Goal: Answer question/provide support: Share knowledge or assist other users

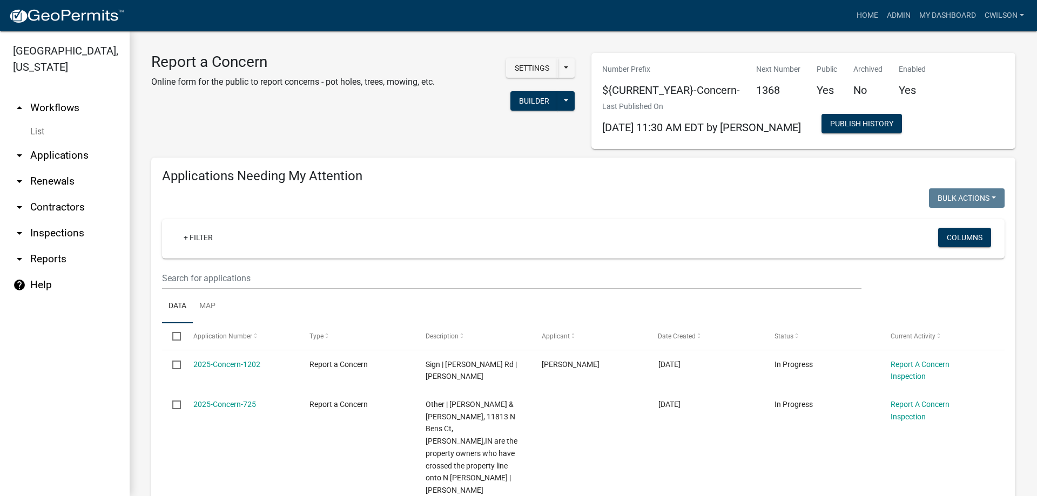
select select "2: 50"
click at [901, 17] on link "Admin" at bounding box center [899, 15] width 32 height 21
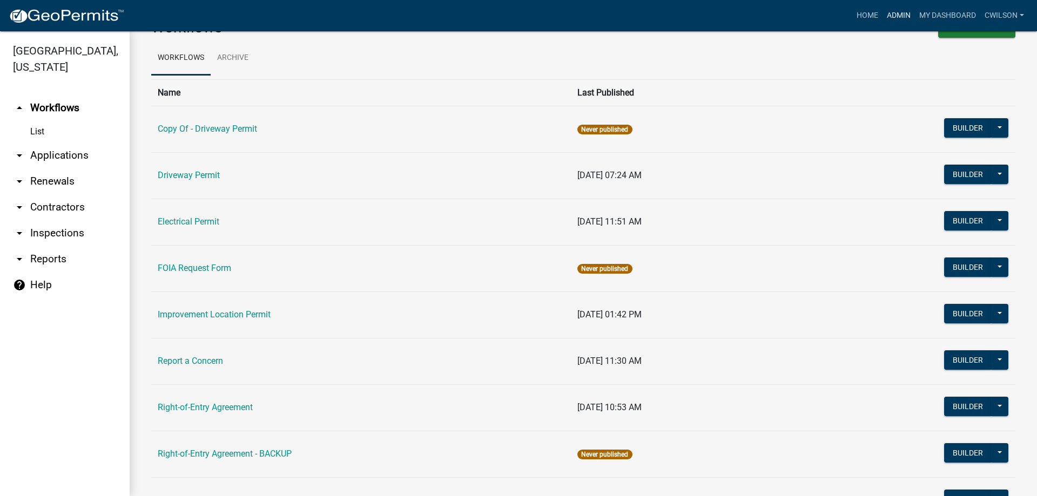
scroll to position [54, 0]
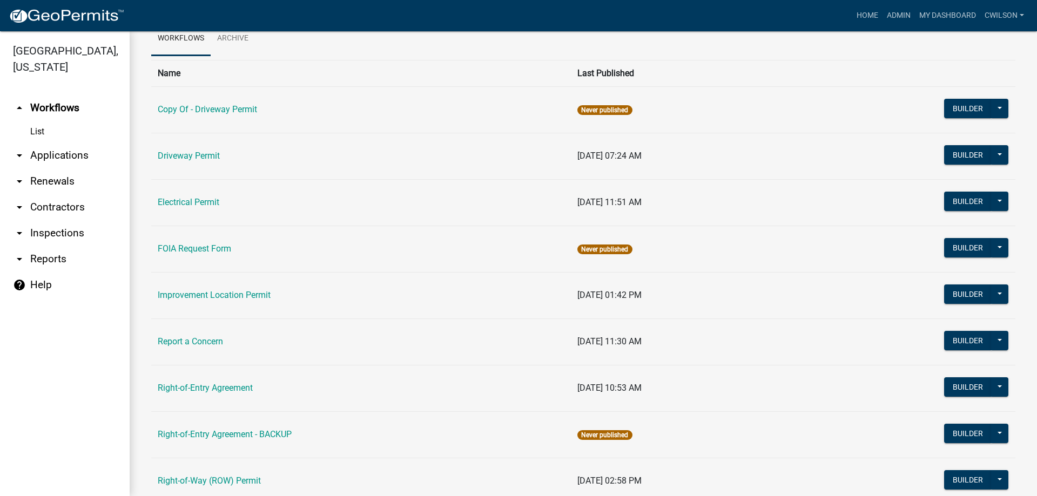
click at [200, 155] on link "Driveway Permit" at bounding box center [189, 156] width 62 height 10
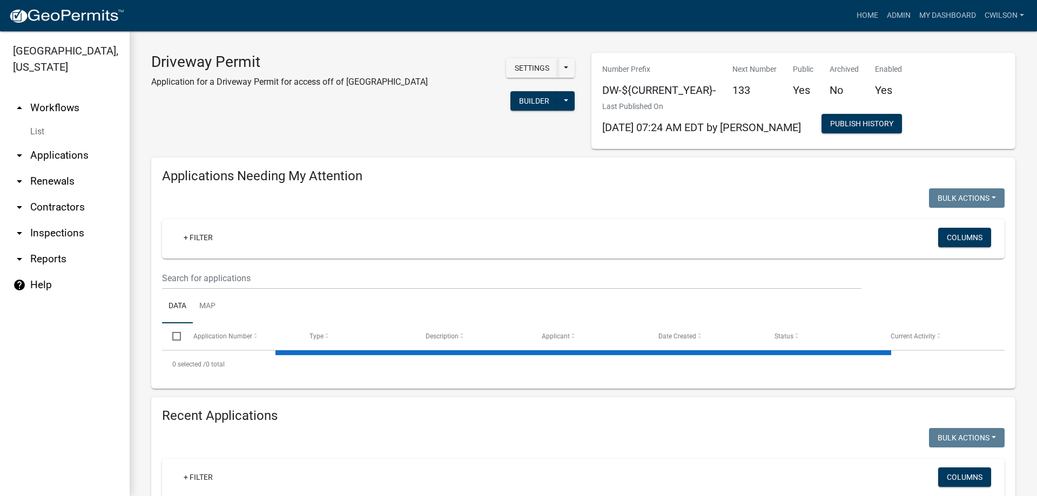
select select "2: 50"
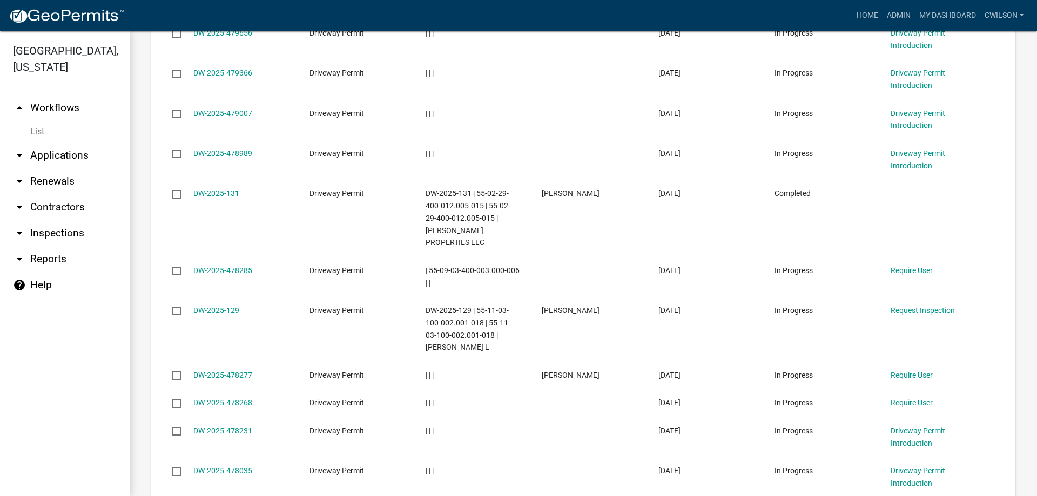
scroll to position [1026, 0]
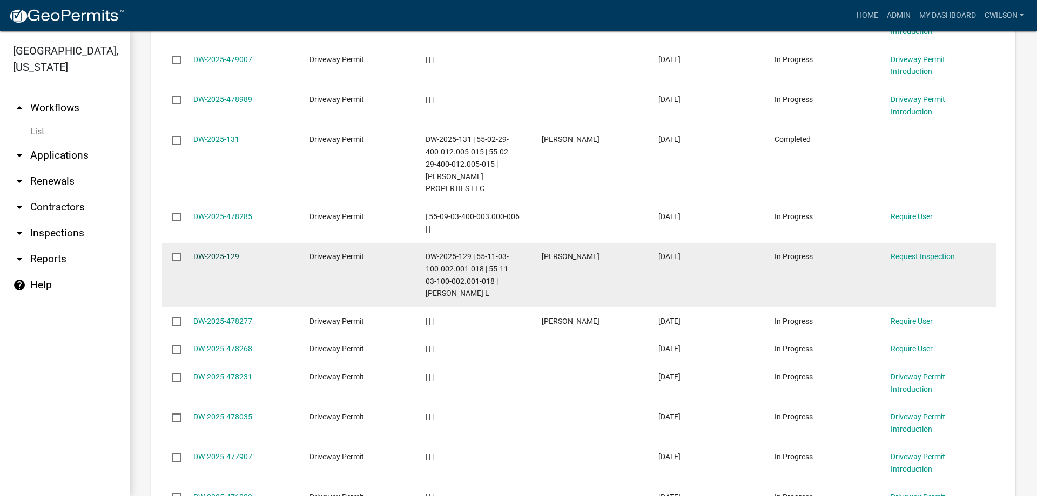
click at [205, 252] on link "DW-2025-129" at bounding box center [216, 256] width 46 height 9
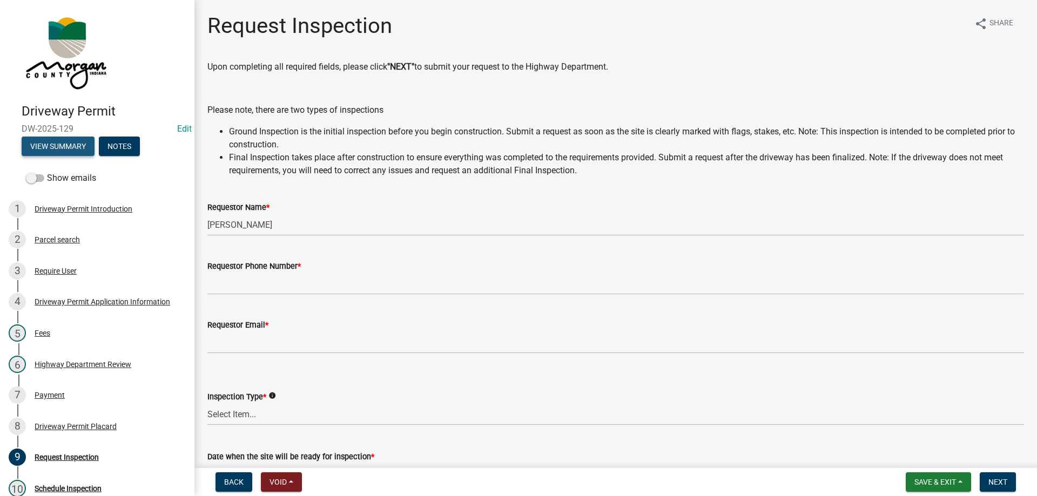
click at [66, 145] on button "View Summary" at bounding box center [58, 146] width 73 height 19
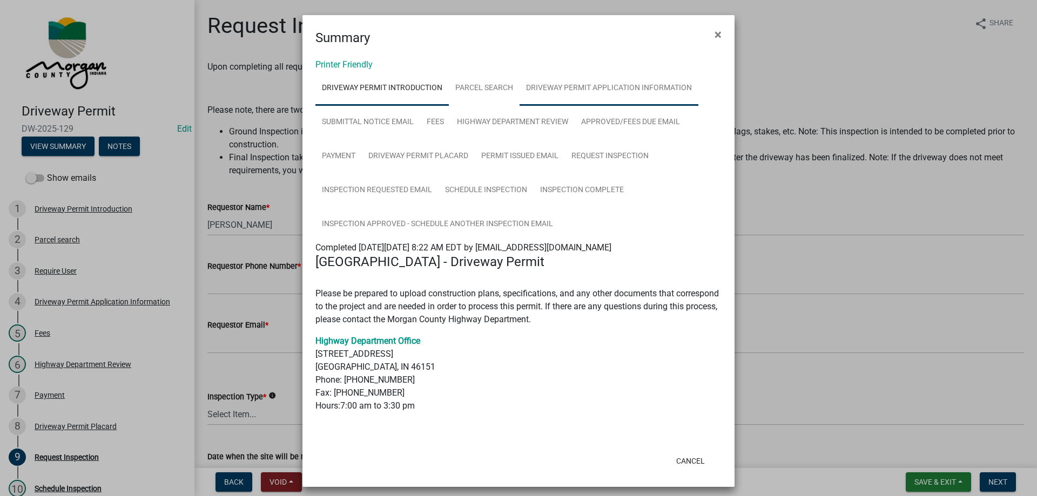
click at [576, 97] on link "Driveway Permit Application Information" at bounding box center [609, 88] width 179 height 35
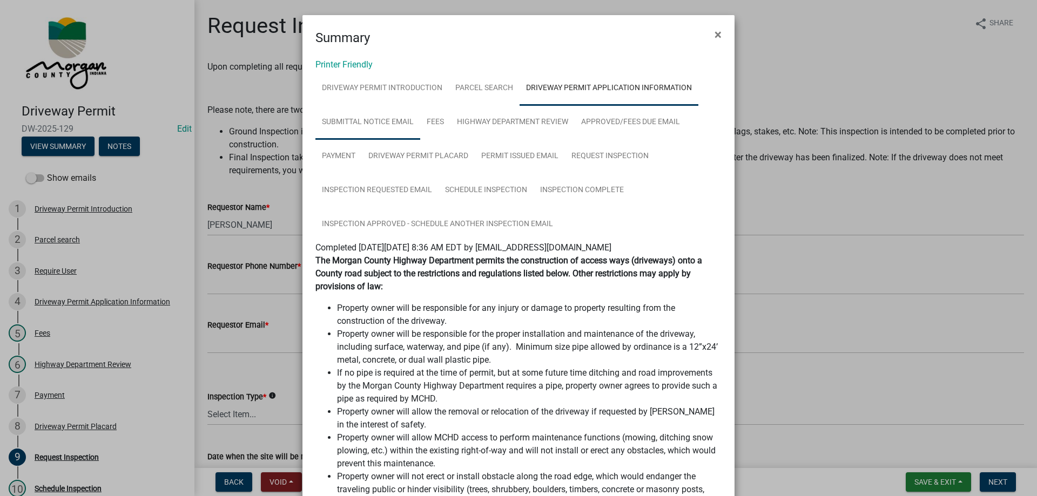
click at [373, 122] on link "Submittal Notice Email" at bounding box center [368, 122] width 105 height 35
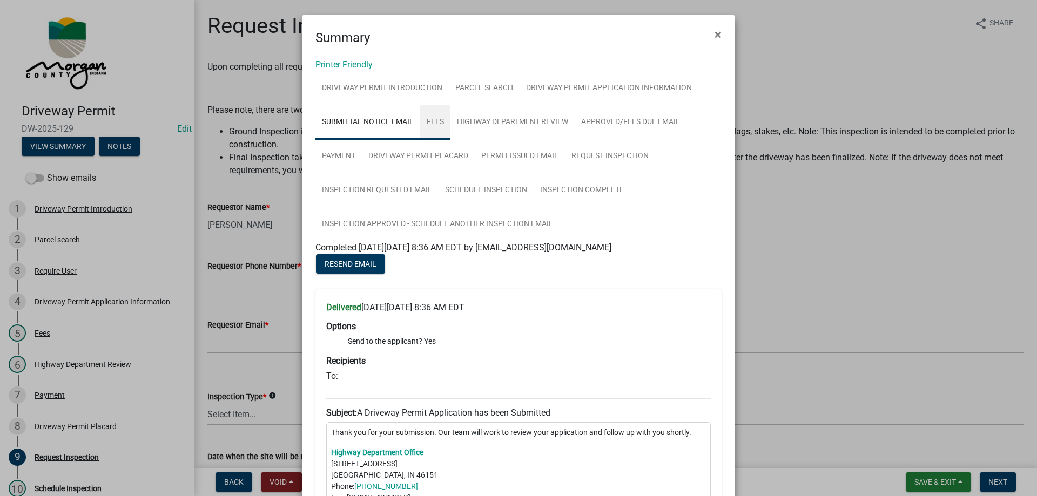
click at [422, 120] on link "Fees" at bounding box center [435, 122] width 30 height 35
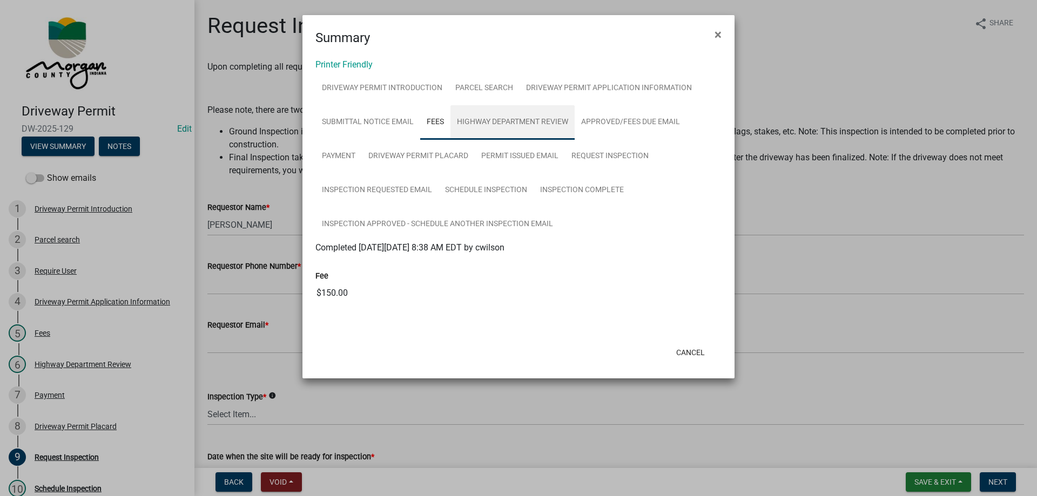
click at [494, 126] on link "Highway Department Review" at bounding box center [513, 122] width 124 height 35
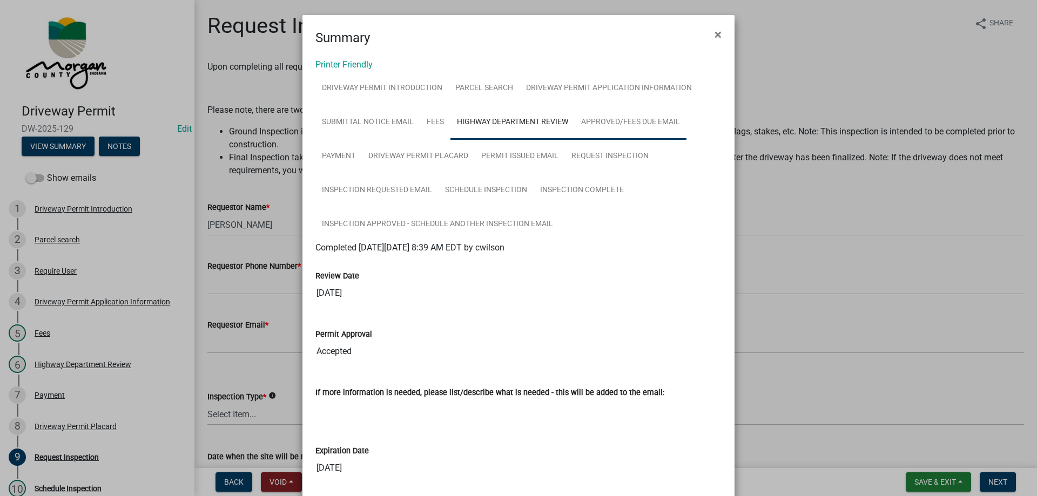
click at [614, 120] on link "Approved/Fees Due Email" at bounding box center [631, 122] width 112 height 35
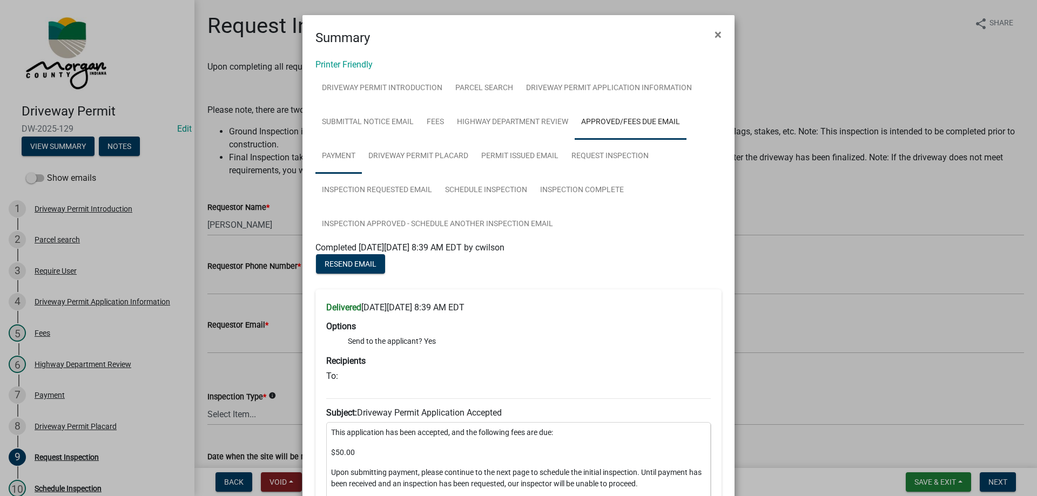
click at [324, 151] on link "Payment" at bounding box center [339, 156] width 46 height 35
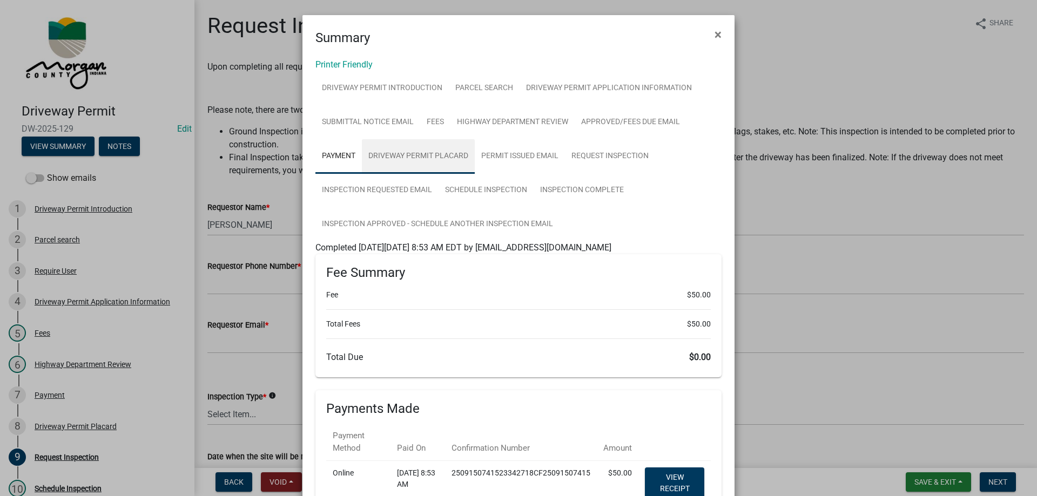
click at [421, 153] on link "Driveway Permit Placard" at bounding box center [418, 156] width 113 height 35
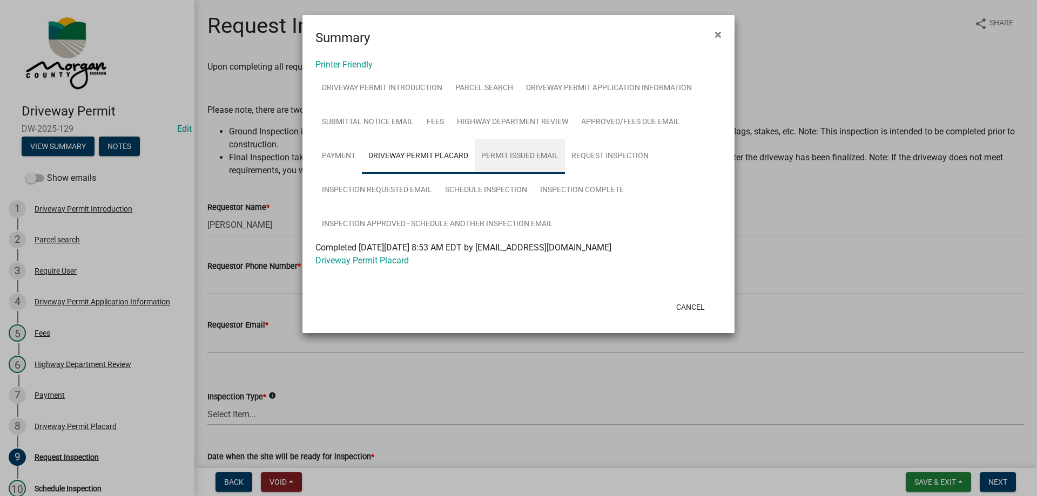
click at [529, 152] on link "Permit Issued Email" at bounding box center [520, 156] width 90 height 35
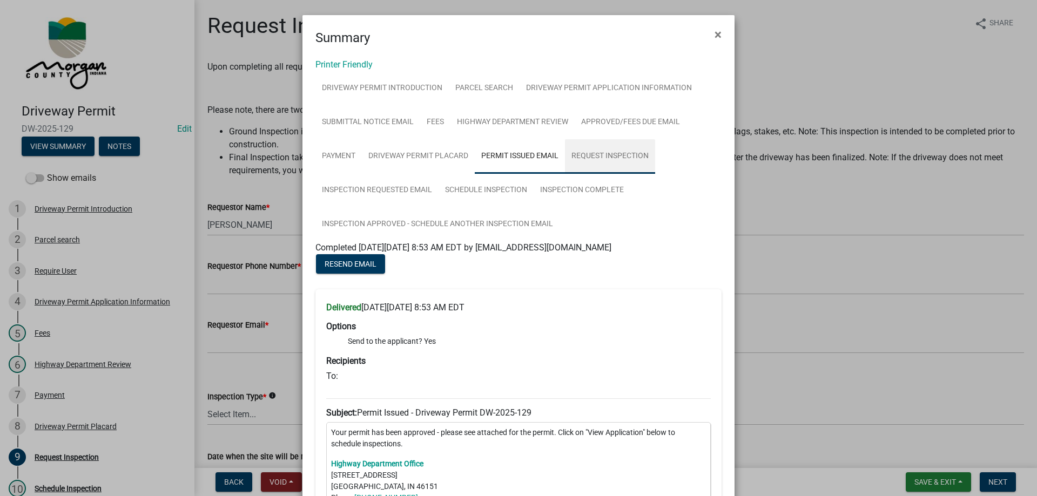
click at [616, 156] on link "Request Inspection" at bounding box center [610, 156] width 90 height 35
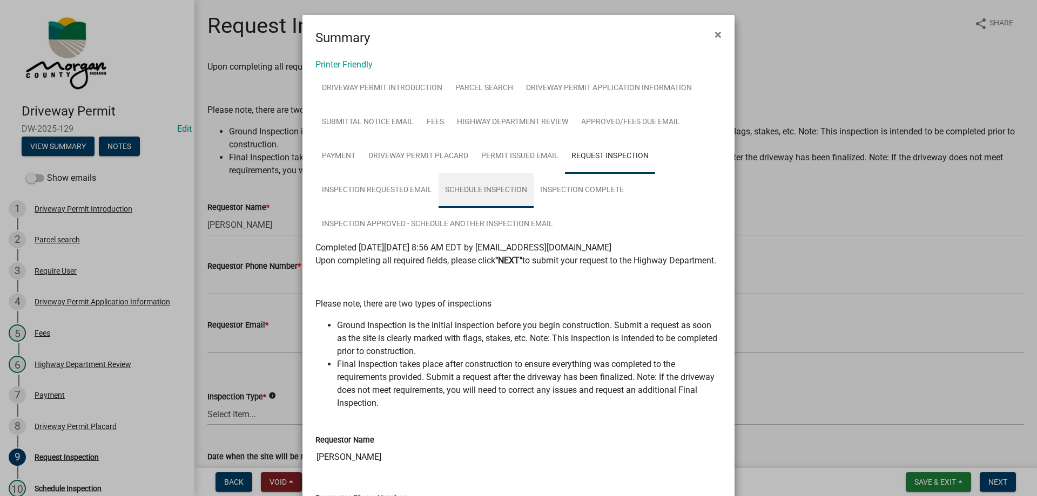
click at [491, 191] on link "Schedule Inspection" at bounding box center [486, 190] width 95 height 35
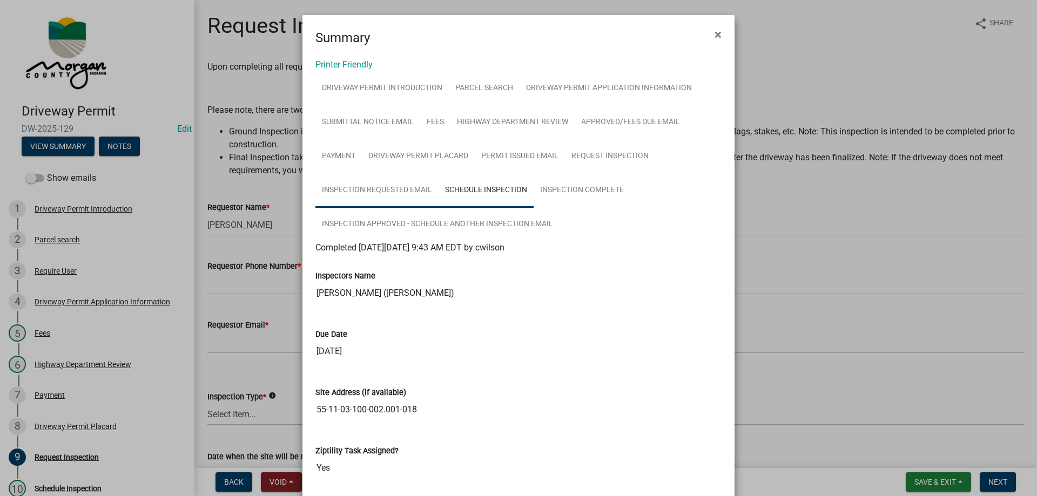
click at [382, 194] on link "Inspection Requested Email" at bounding box center [377, 190] width 123 height 35
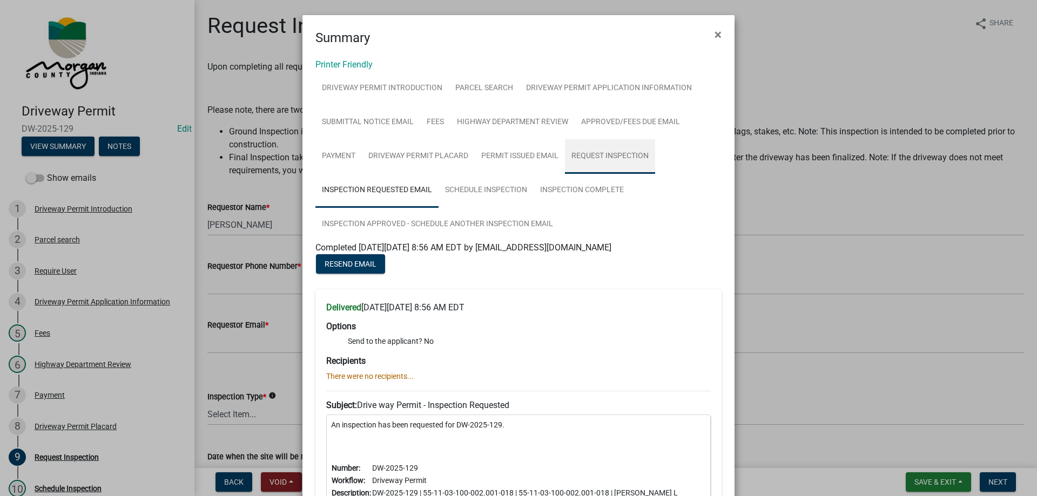
click at [618, 153] on link "Request Inspection" at bounding box center [610, 156] width 90 height 35
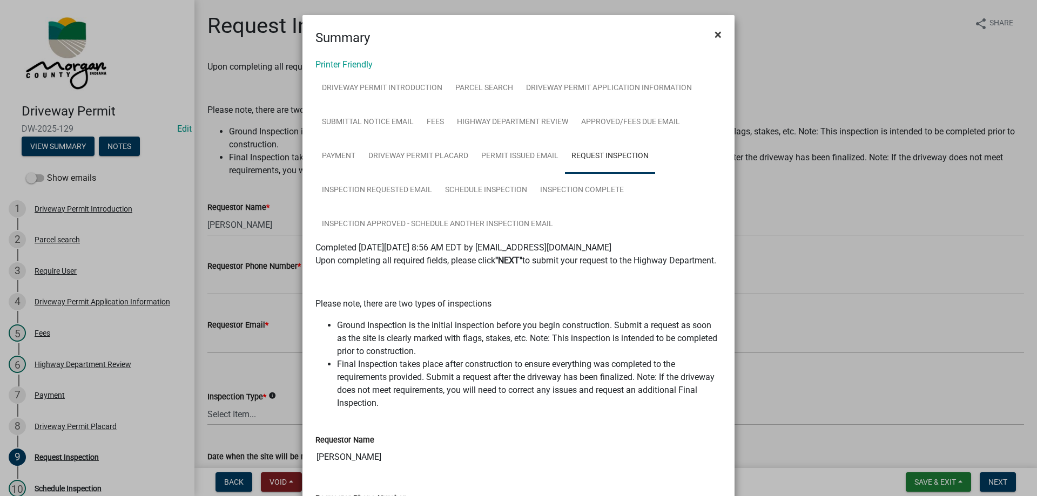
click at [715, 33] on span "×" at bounding box center [718, 34] width 7 height 15
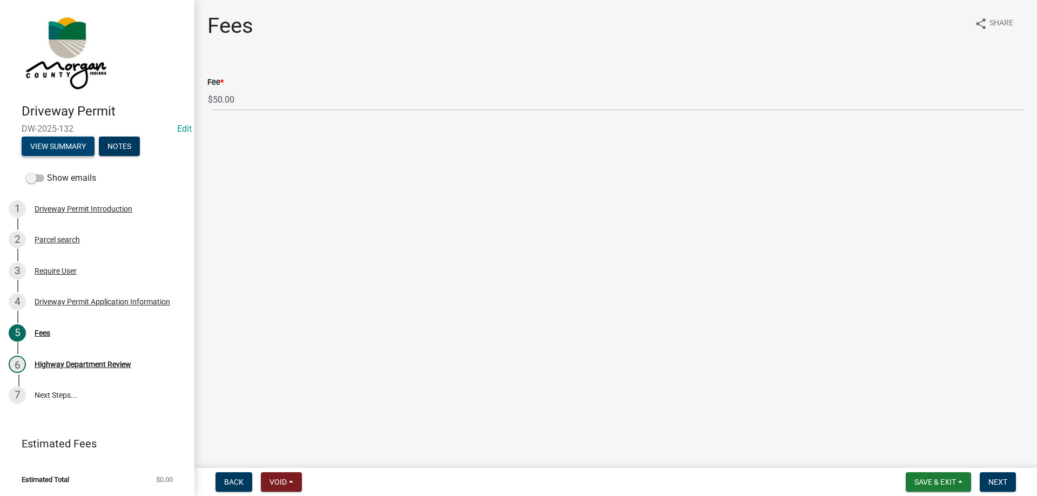
click at [58, 149] on button "View Summary" at bounding box center [58, 146] width 73 height 19
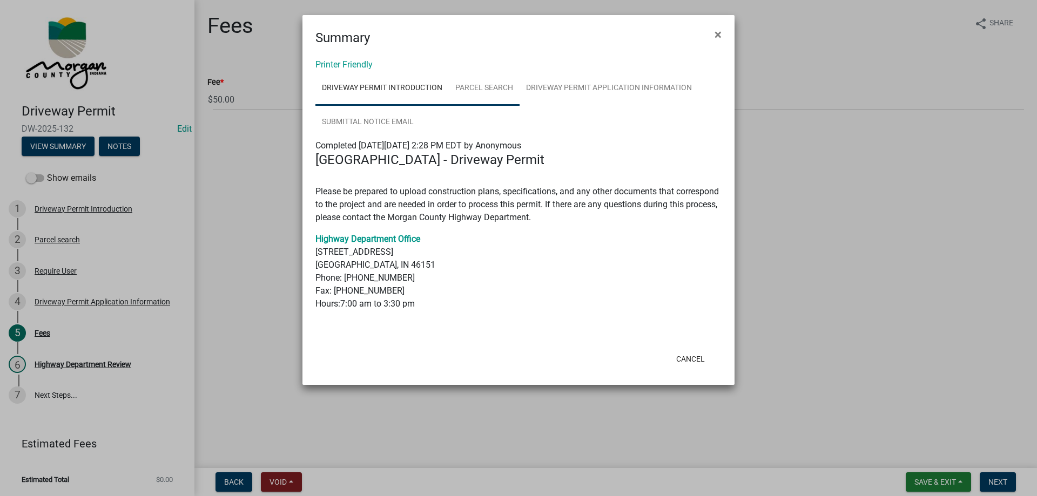
click at [486, 98] on link "Parcel search" at bounding box center [484, 88] width 71 height 35
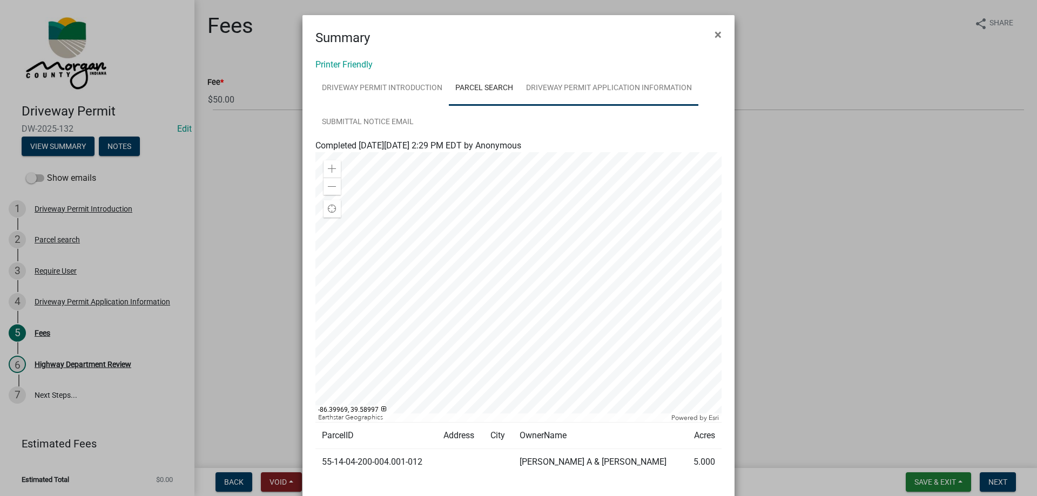
click at [571, 91] on link "Driveway Permit Application Information" at bounding box center [609, 88] width 179 height 35
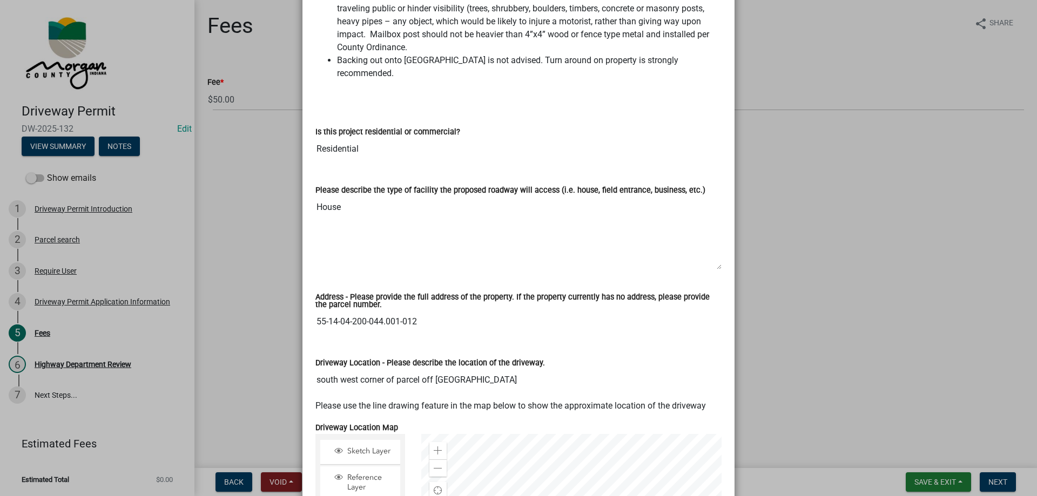
scroll to position [486, 0]
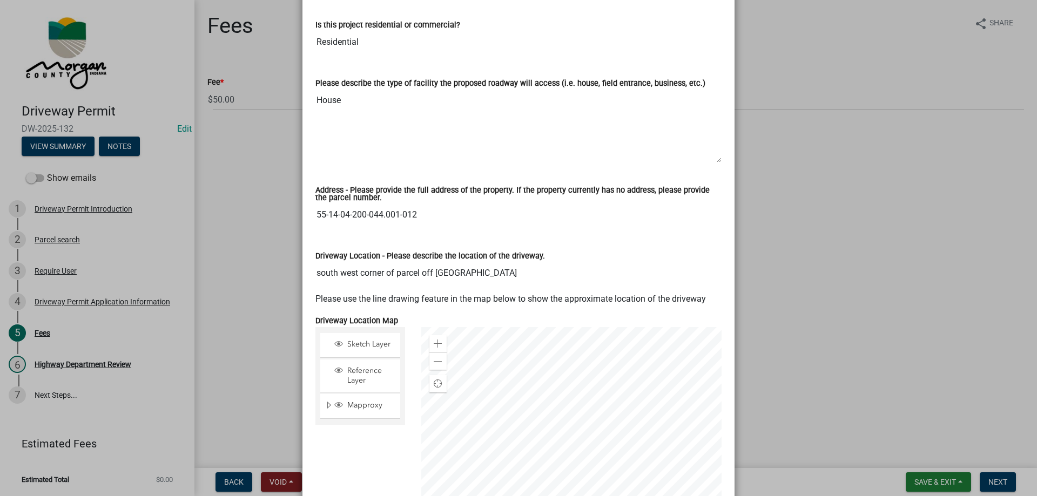
click at [380, 205] on input "55-14-04-200-044.001-012" at bounding box center [519, 215] width 406 height 22
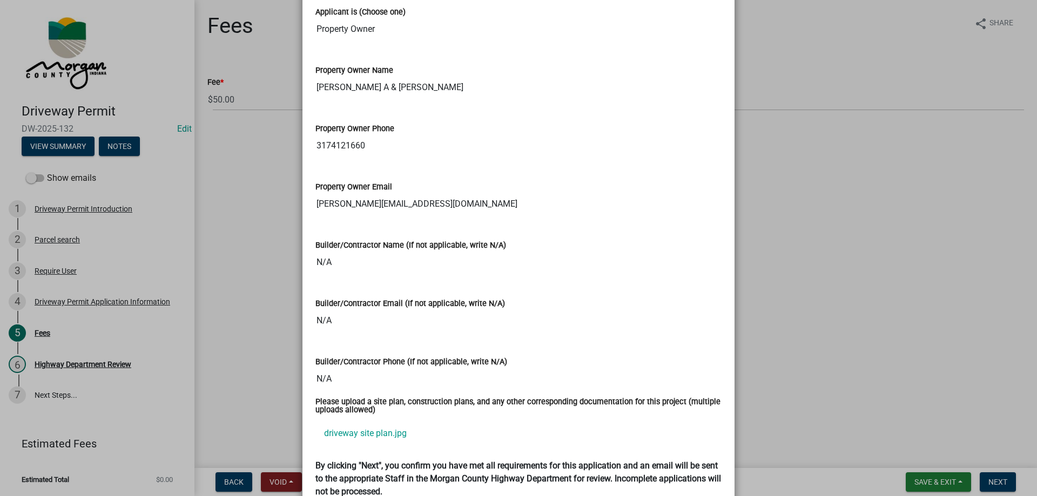
scroll to position [1243, 0]
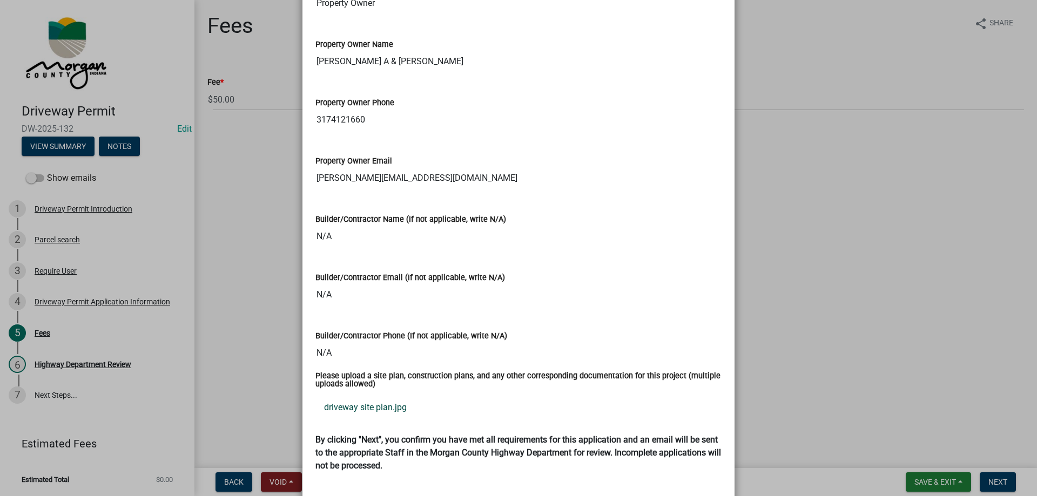
click at [374, 395] on link "driveway site plan.jpg" at bounding box center [519, 408] width 406 height 26
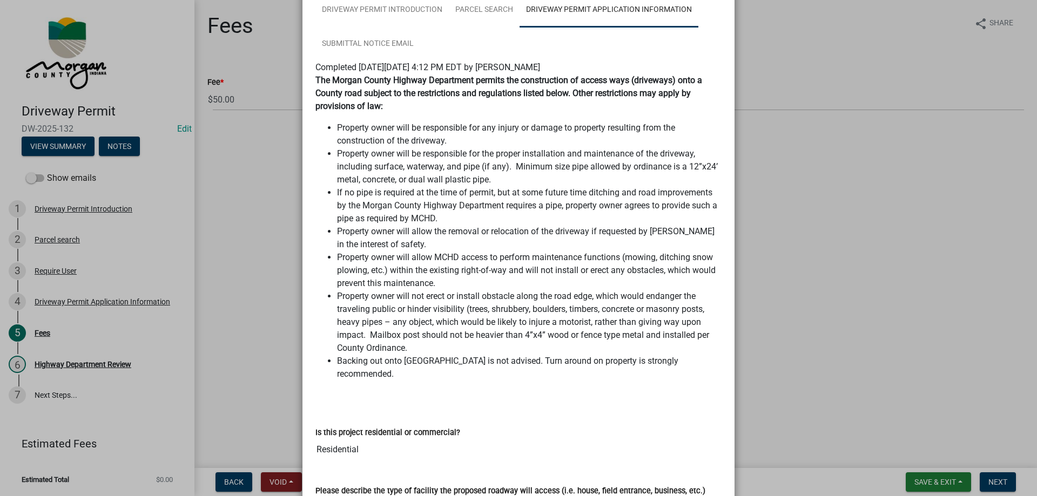
scroll to position [0, 0]
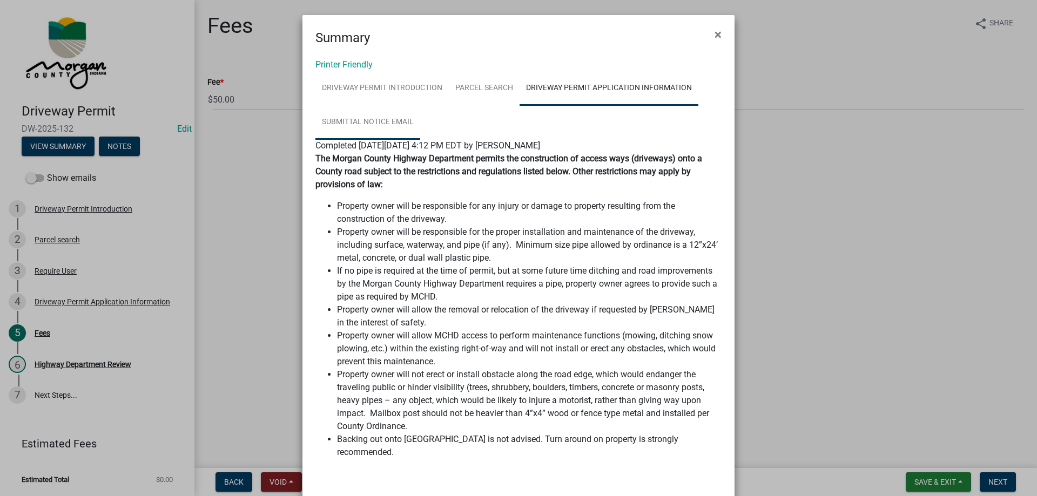
click at [364, 122] on link "Submittal Notice Email" at bounding box center [368, 122] width 105 height 35
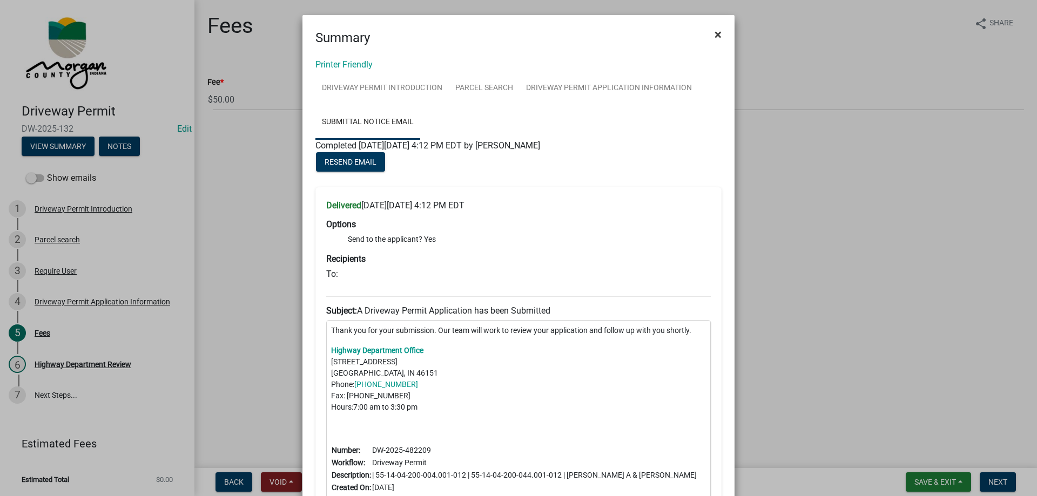
click at [715, 34] on span "×" at bounding box center [718, 34] width 7 height 15
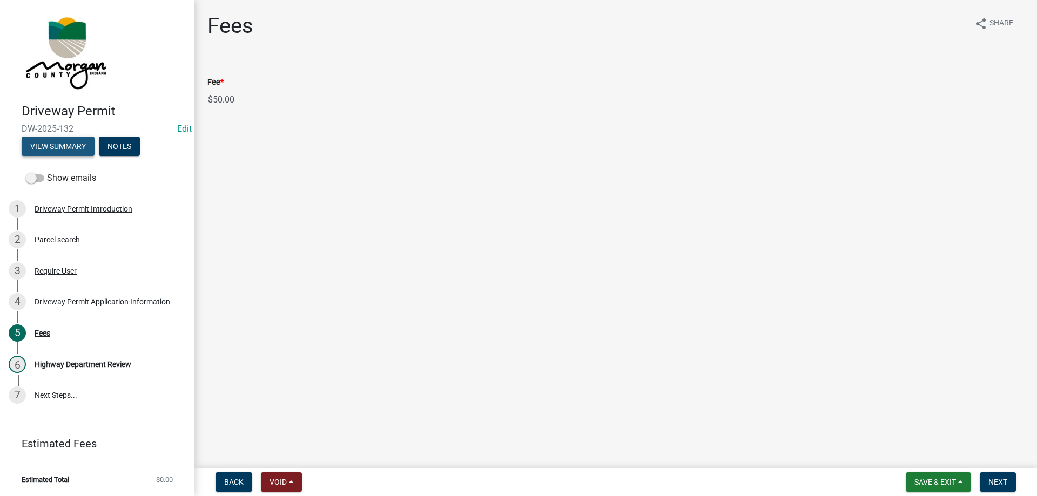
click at [58, 145] on button "View Summary" at bounding box center [58, 146] width 73 height 19
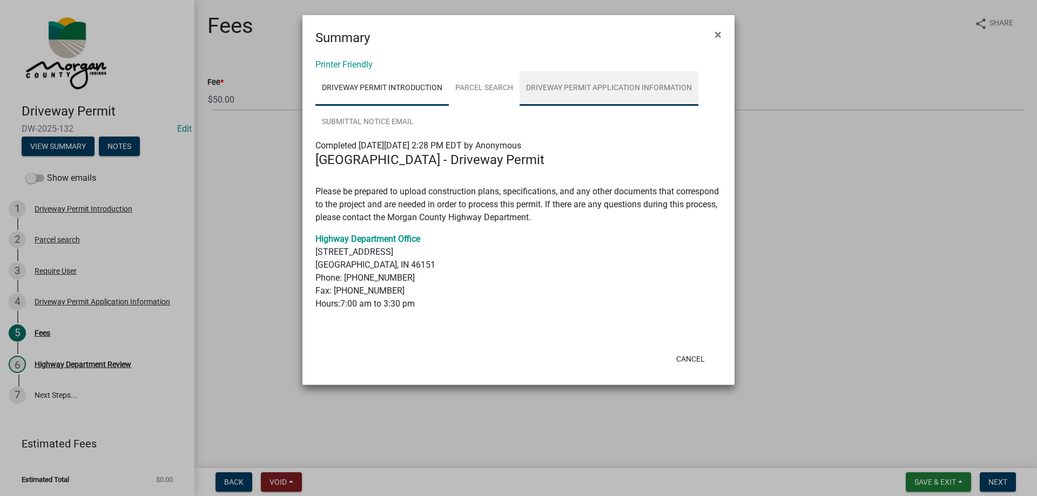
click at [562, 85] on link "Driveway Permit Application Information" at bounding box center [609, 88] width 179 height 35
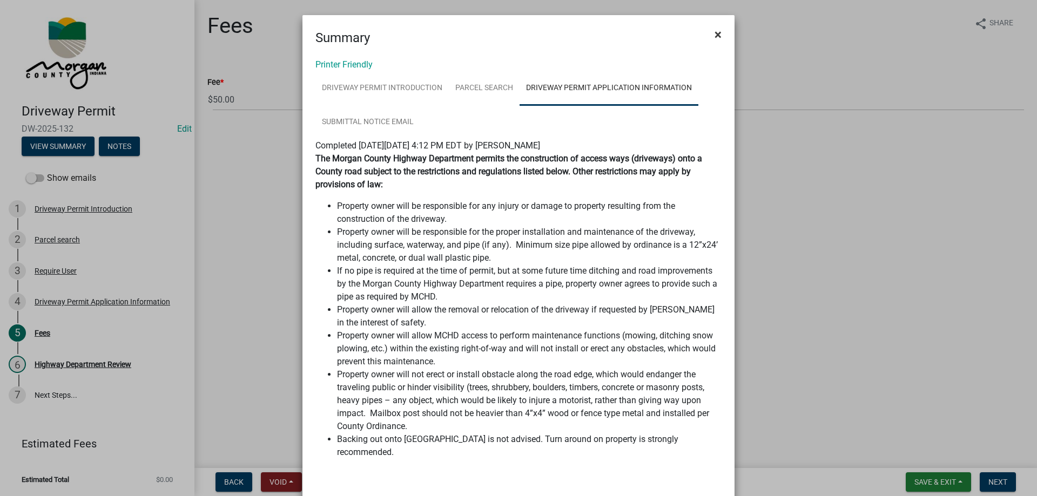
click at [715, 32] on span "×" at bounding box center [718, 34] width 7 height 15
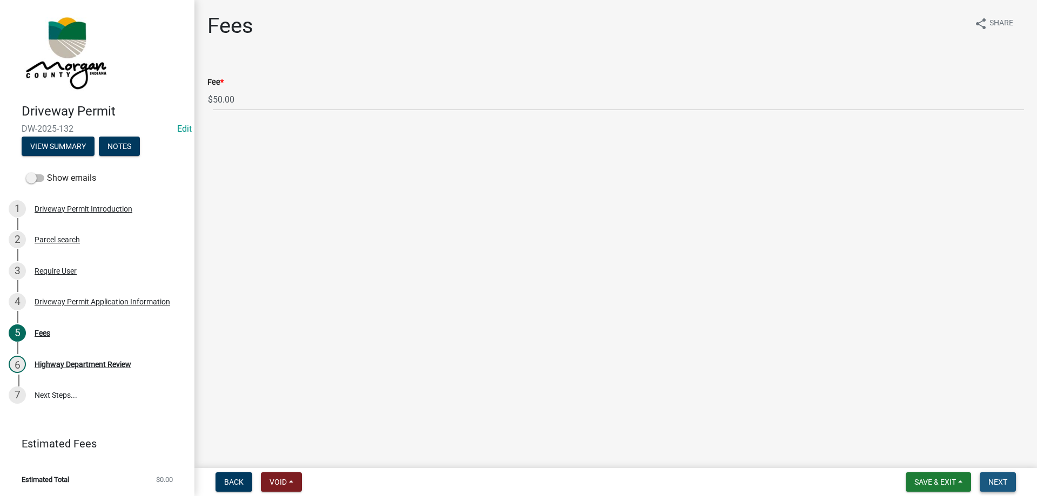
click at [996, 479] on span "Next" at bounding box center [998, 482] width 19 height 9
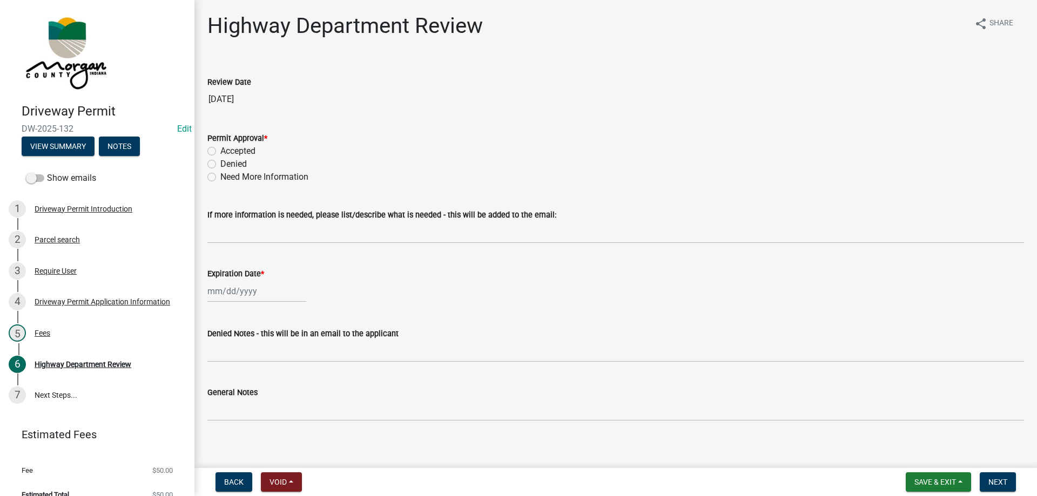
click at [220, 177] on label "Need More Information" at bounding box center [264, 177] width 88 height 13
click at [220, 177] on input "Need More Information" at bounding box center [223, 174] width 7 height 7
radio input "true"
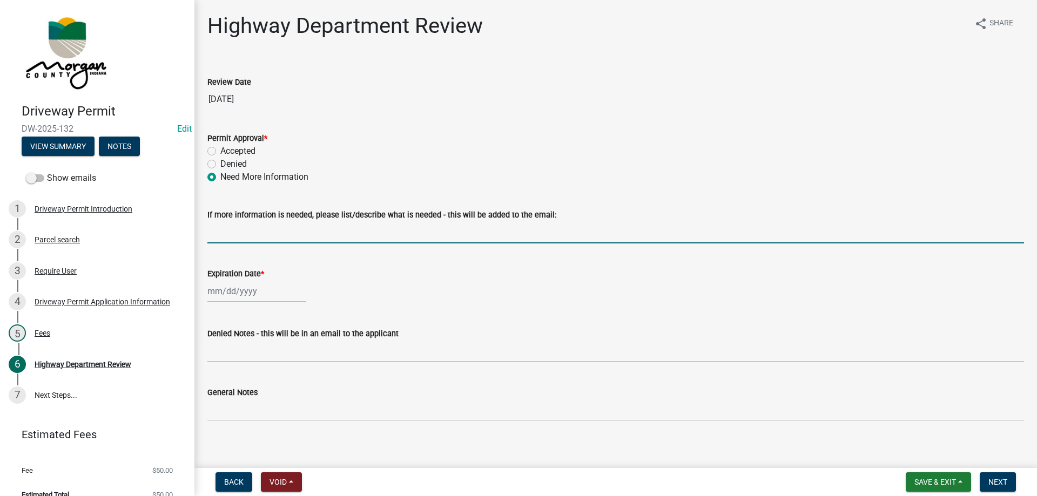
click at [242, 225] on input "If more information is needed, please list/describe what is needed - this will …" at bounding box center [615, 233] width 817 height 22
type input "Please clearly mark with flags, stakes, or paint. Each edge of the driveway sho…"
select select "9"
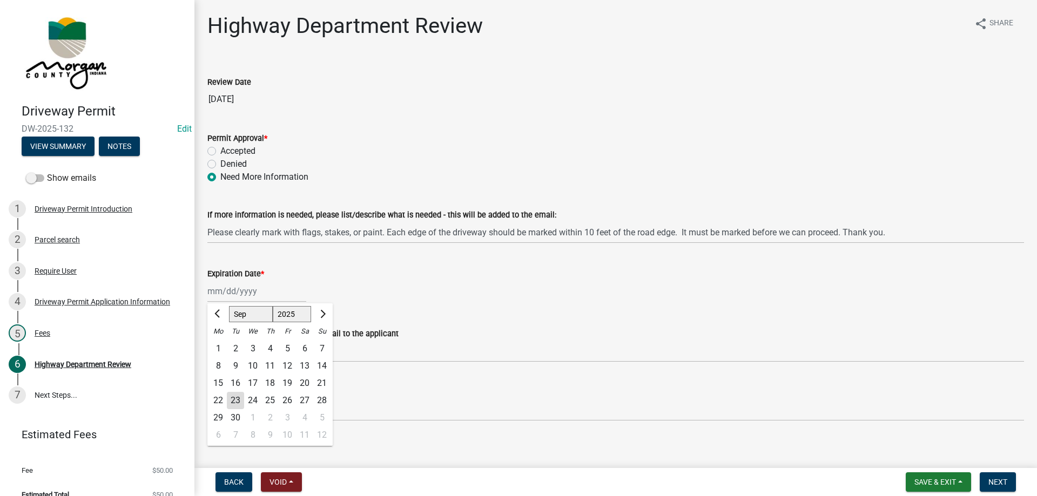
click at [266, 300] on div "[PERSON_NAME] Feb Mar Apr [PERSON_NAME][DATE] Oct Nov [DATE] 1526 1527 1528 152…" at bounding box center [256, 291] width 99 height 22
click at [287, 311] on select "1525 1526 1527 1528 1529 1530 1531 1532 1533 1534 1535 1536 1537 1538 1539 1540…" at bounding box center [292, 314] width 39 height 16
select select "2026"
click at [273, 306] on select "1525 1526 1527 1528 1529 1530 1531 1532 1533 1534 1535 1536 1537 1538 1539 1540…" at bounding box center [292, 314] width 39 height 16
click at [251, 396] on div "23" at bounding box center [252, 400] width 17 height 17
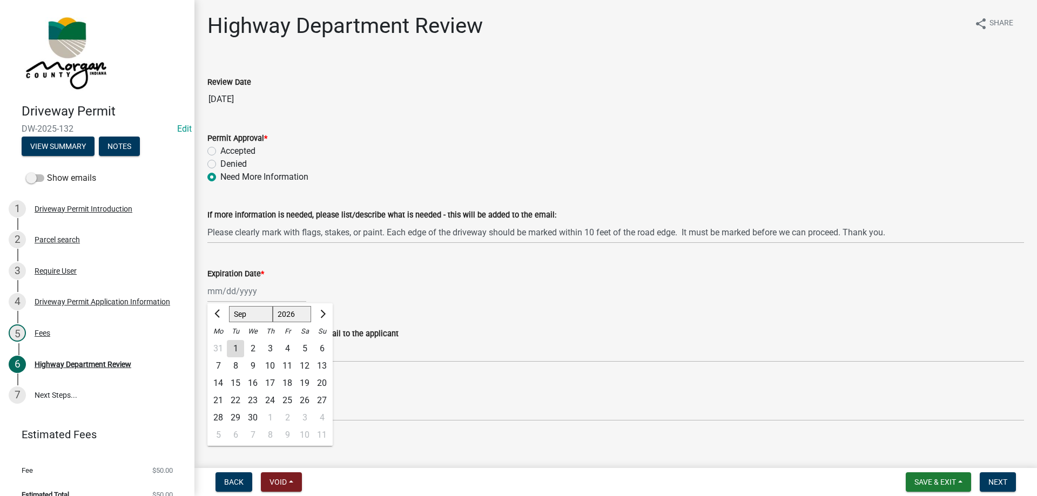
type input "[DATE]"
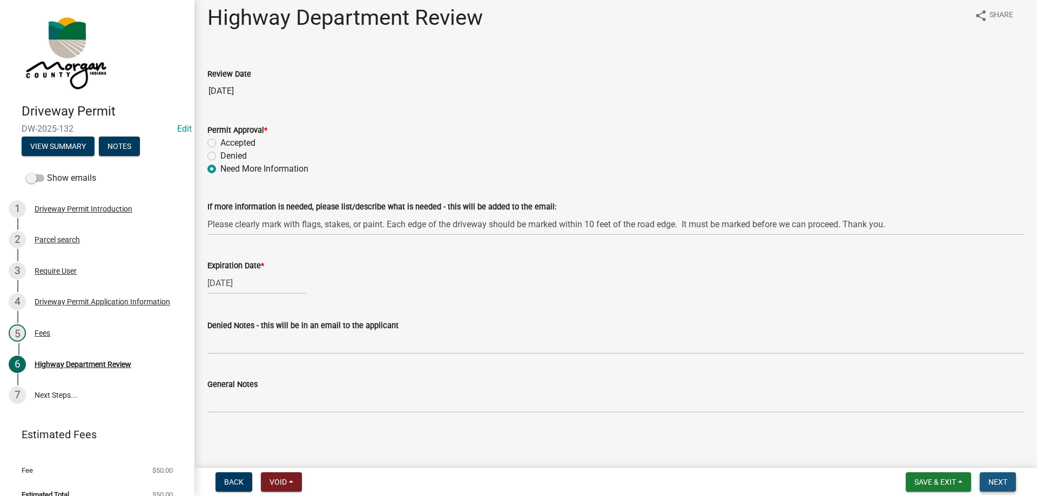
click at [1006, 484] on span "Next" at bounding box center [998, 482] width 19 height 9
